Goal: Find specific page/section: Find specific page/section

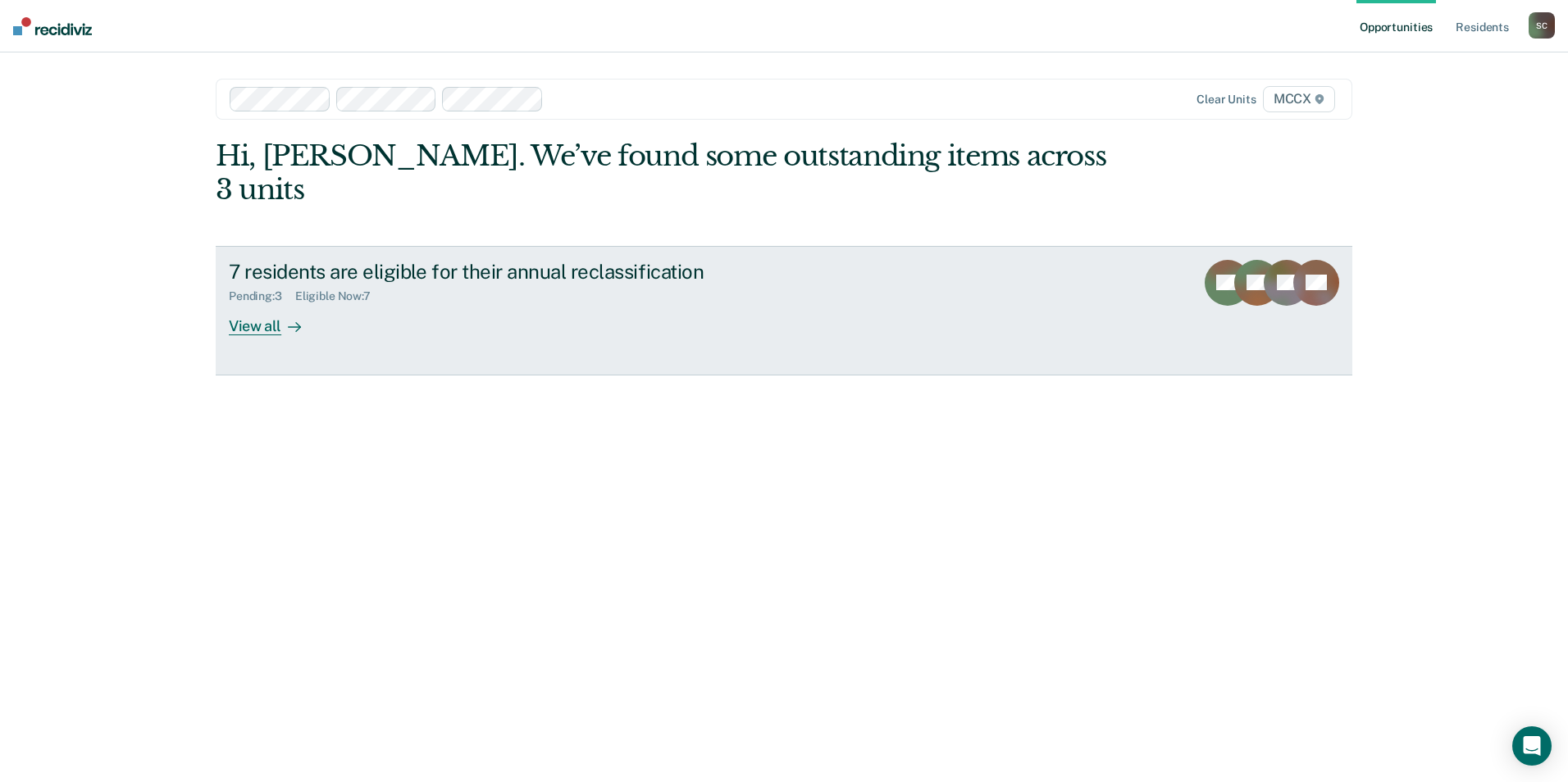
click at [261, 304] on div "View all" at bounding box center [275, 320] width 92 height 32
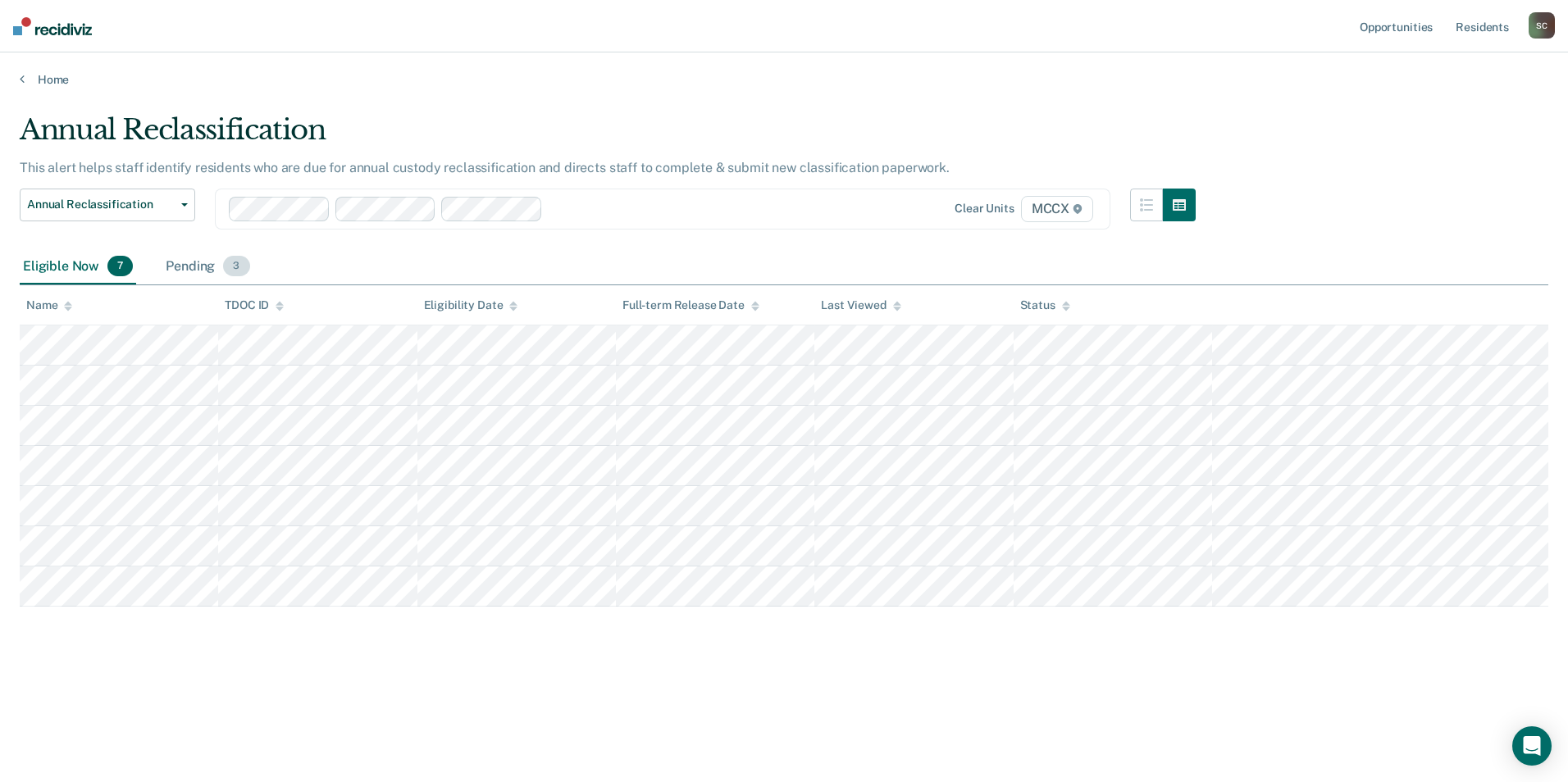
click at [209, 263] on div "Pending 3" at bounding box center [207, 267] width 90 height 36
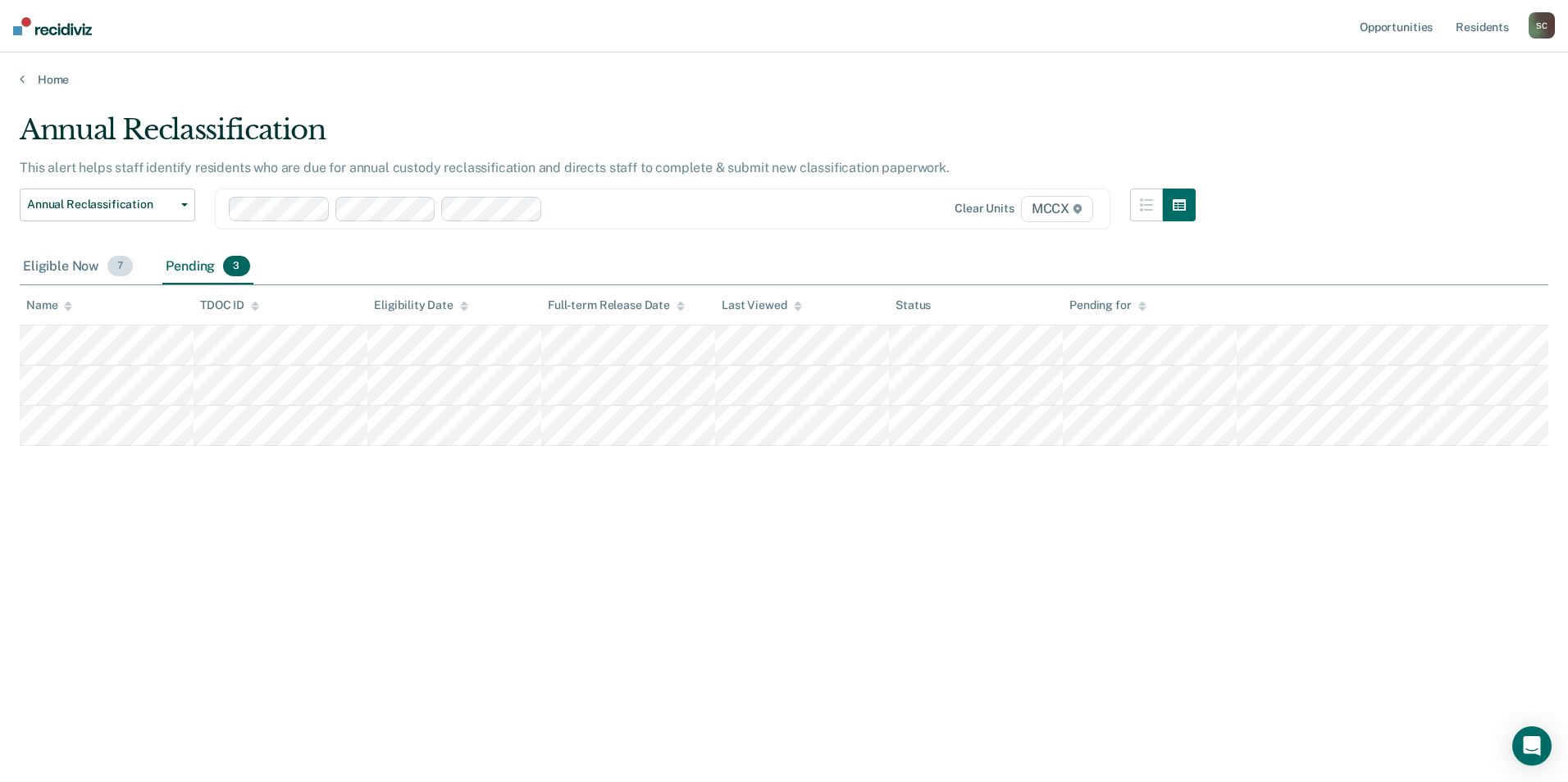
click at [79, 265] on div "Eligible Now 7" at bounding box center [78, 267] width 117 height 36
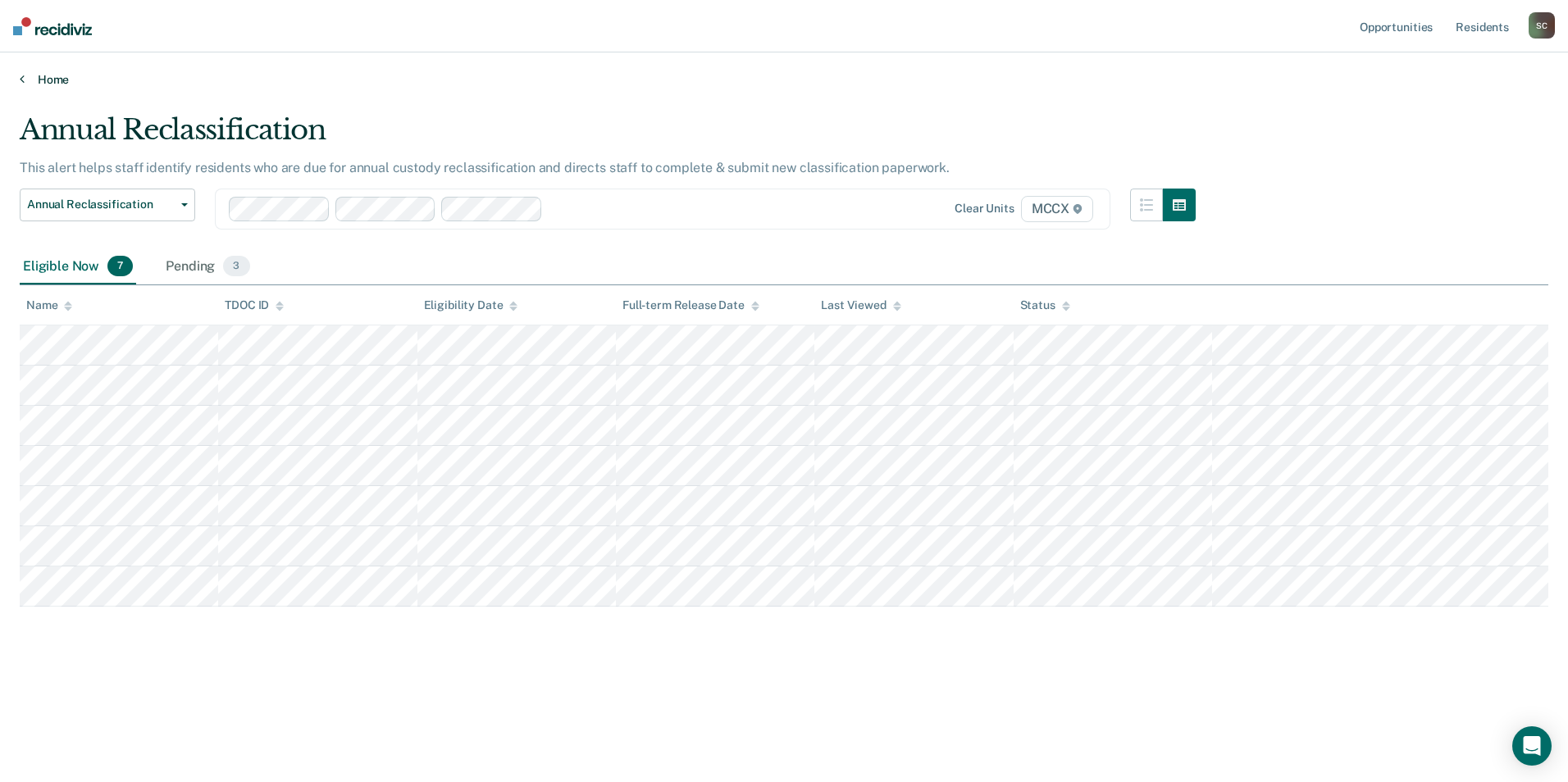
click at [63, 83] on link "Home" at bounding box center [784, 79] width 1528 height 14
